Goal: Task Accomplishment & Management: Manage account settings

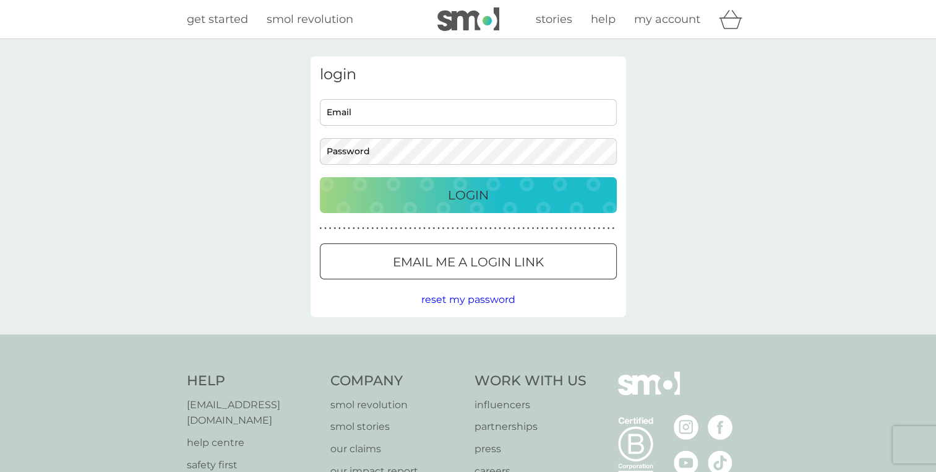
type input "patrycja.pikniczka@hotmail.com"
click at [433, 189] on div "Login" at bounding box center [468, 195] width 272 height 20
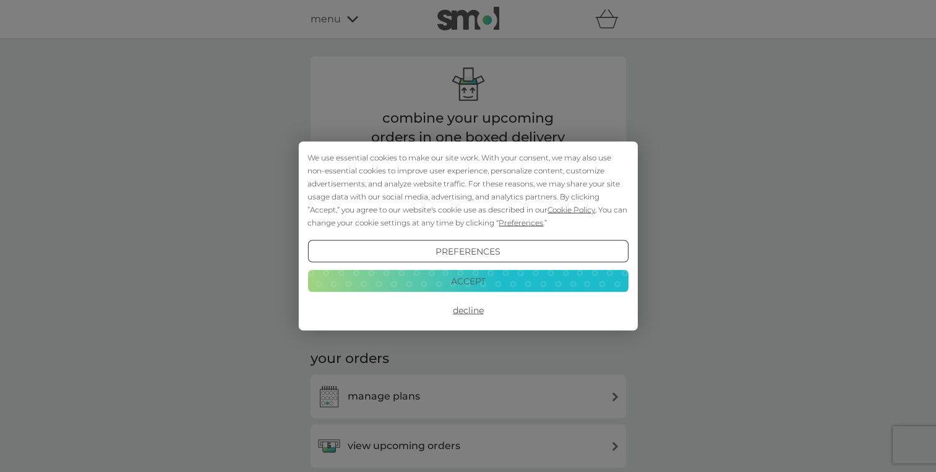
click at [503, 277] on button "Accept" at bounding box center [468, 280] width 321 height 22
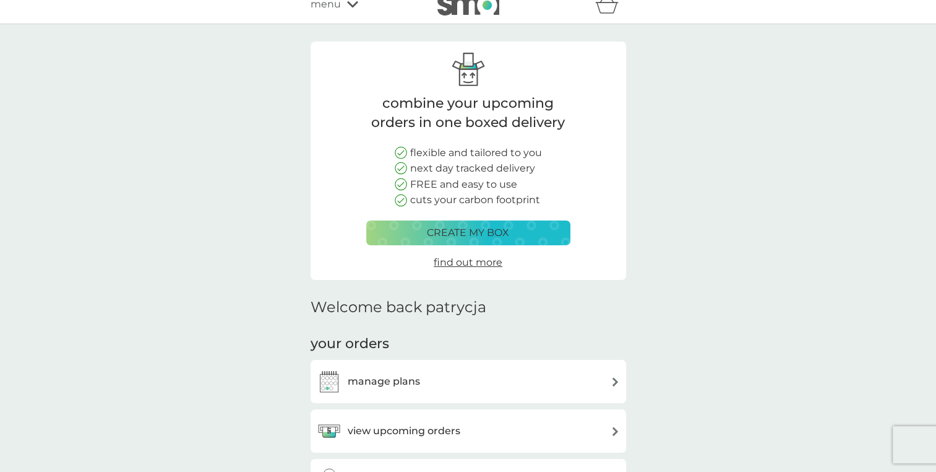
scroll to position [62, 0]
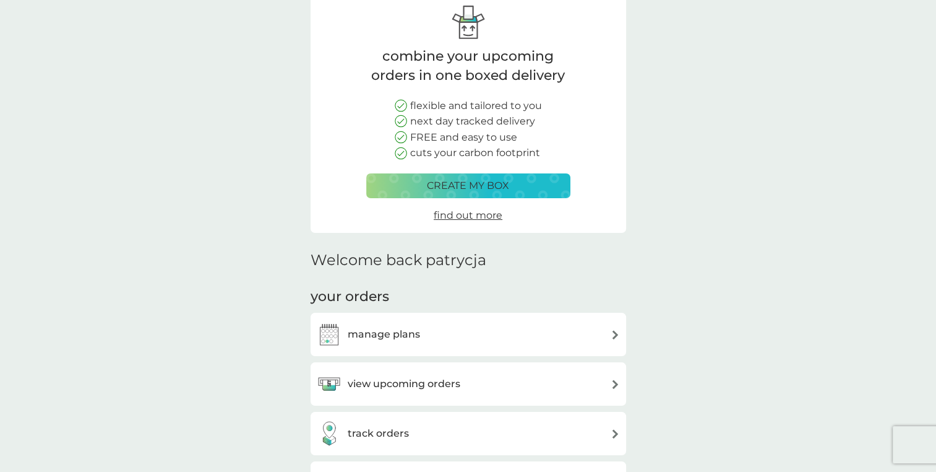
click at [482, 333] on div "manage plans" at bounding box center [468, 334] width 303 height 25
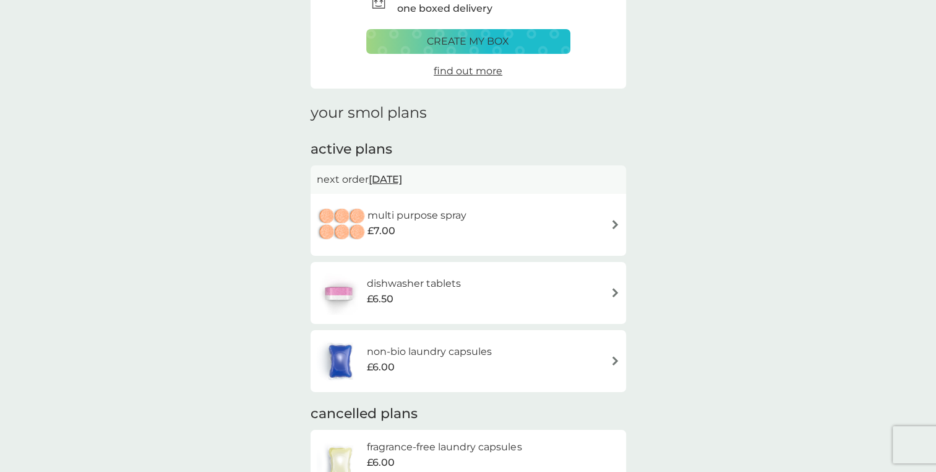
scroll to position [186, 0]
click at [440, 293] on div "£6.50" at bounding box center [414, 298] width 94 height 16
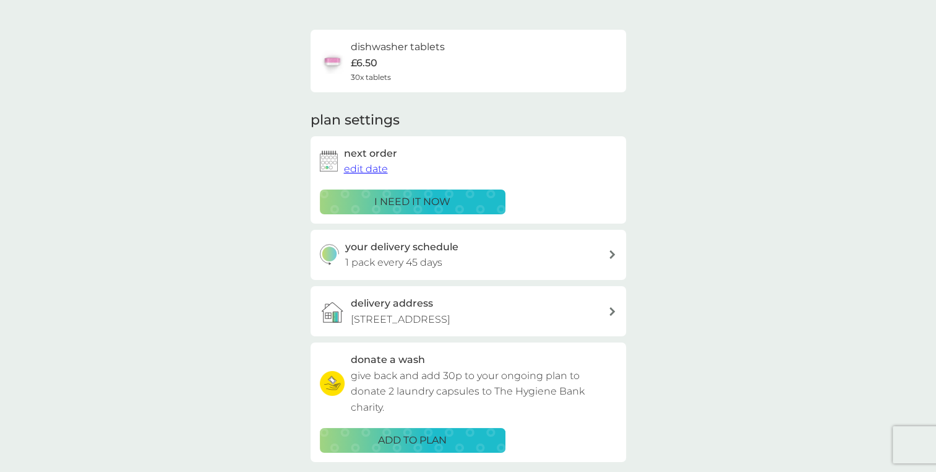
scroll to position [186, 0]
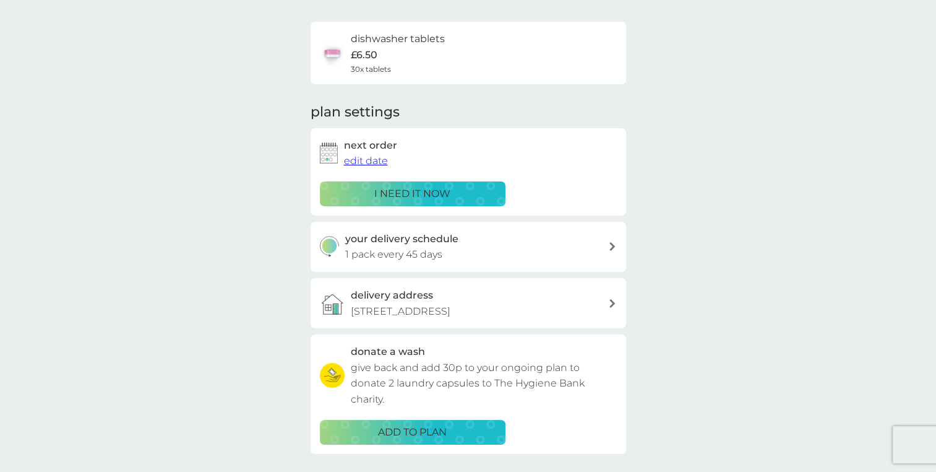
click at [376, 158] on button "edit date" at bounding box center [366, 161] width 44 height 16
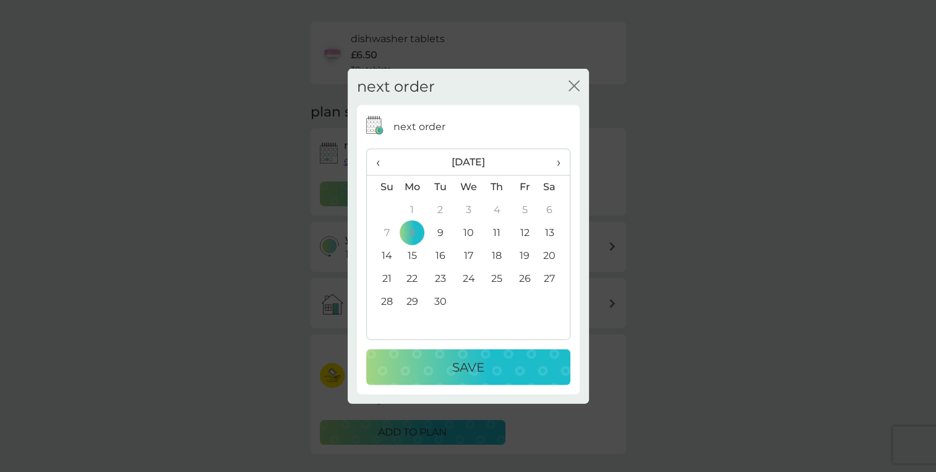
click at [377, 159] on span "‹" at bounding box center [382, 162] width 13 height 26
click at [378, 168] on span "‹" at bounding box center [382, 162] width 13 height 26
click at [557, 160] on span "›" at bounding box center [554, 162] width 12 height 26
click at [560, 163] on th "›" at bounding box center [553, 162] width 31 height 27
click at [575, 86] on icon "close" at bounding box center [574, 85] width 11 height 11
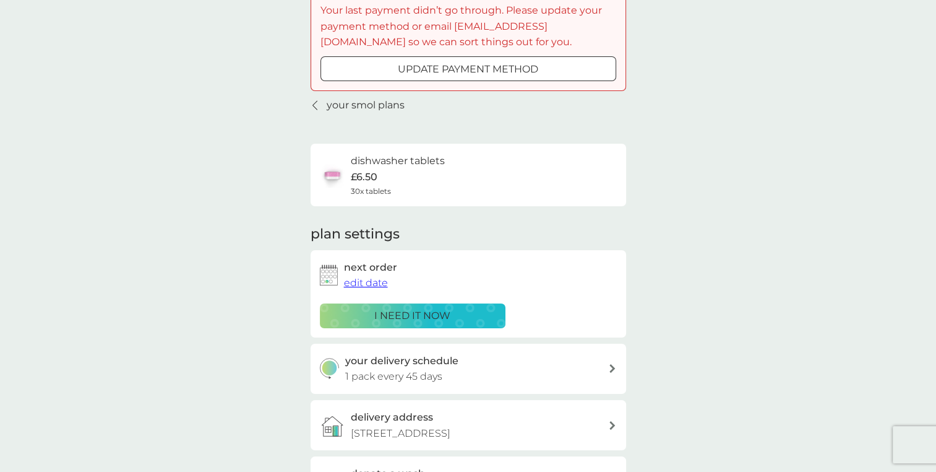
scroll to position [62, 0]
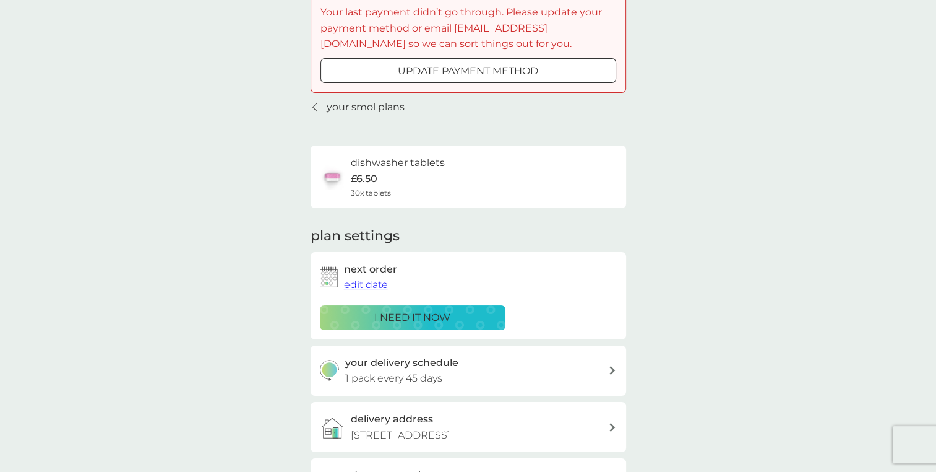
click at [370, 284] on span "edit date" at bounding box center [366, 285] width 44 height 12
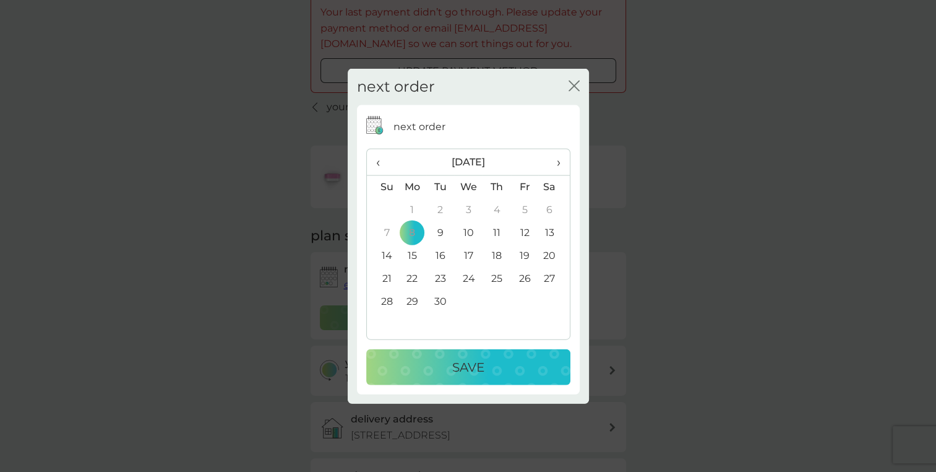
click at [386, 300] on td "28" at bounding box center [383, 301] width 32 height 23
click at [463, 365] on p "Save" at bounding box center [468, 367] width 32 height 20
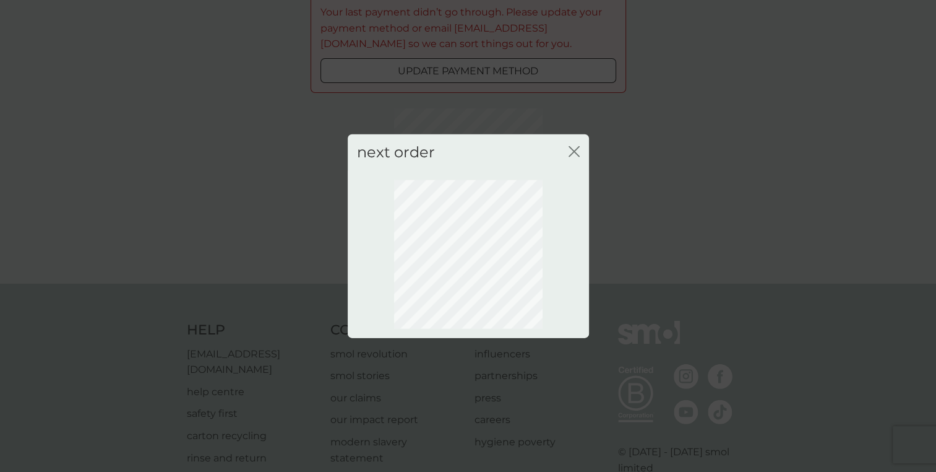
click at [570, 152] on icon "close" at bounding box center [574, 151] width 11 height 11
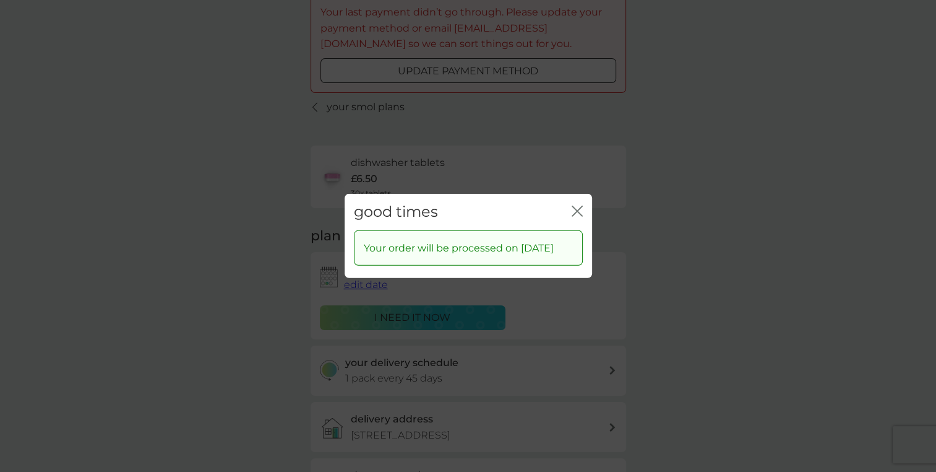
click at [574, 205] on icon "close" at bounding box center [577, 210] width 11 height 11
